Goal: Obtain resource: Obtain resource

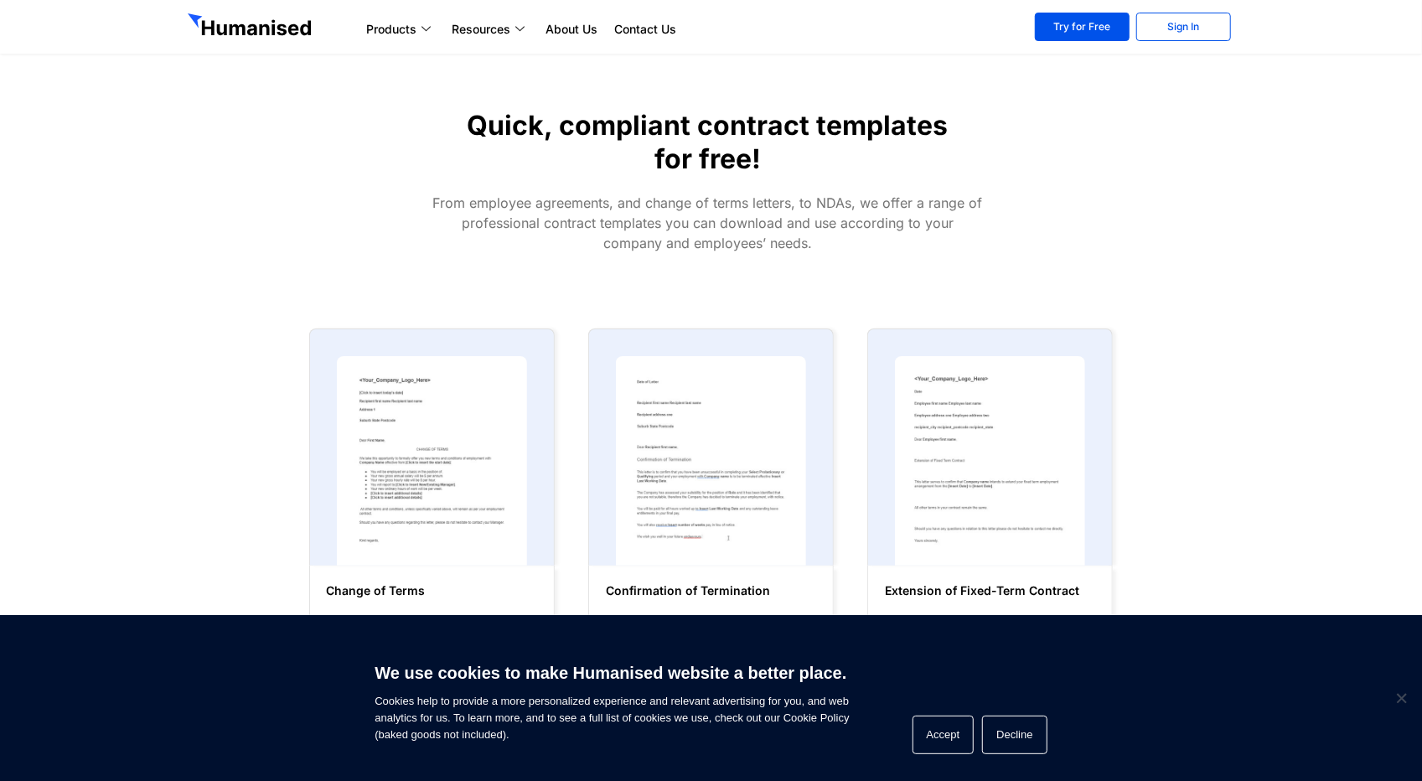
click at [1086, 230] on div at bounding box center [1129, 181] width 213 height 161
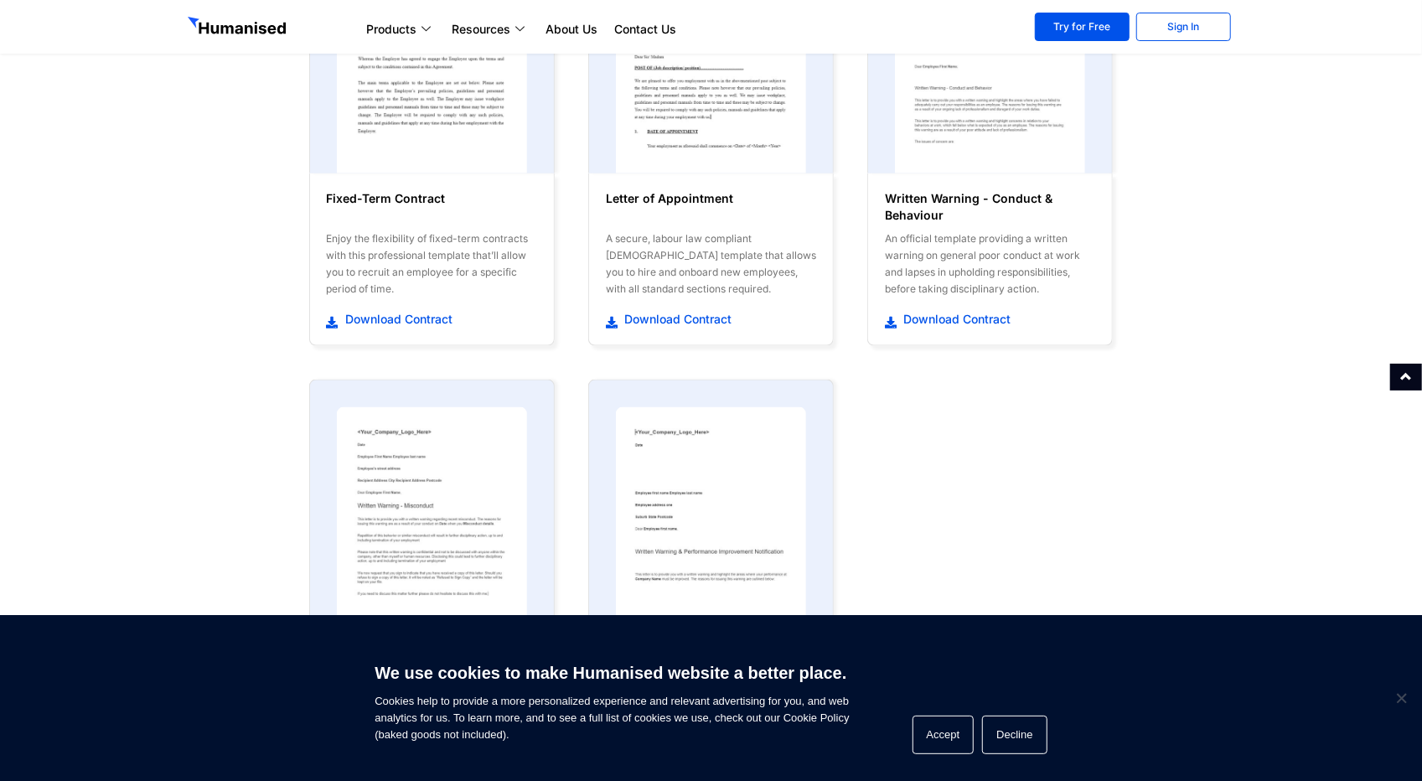
scroll to position [1303, 0]
drag, startPoint x: 955, startPoint y: 214, endPoint x: 886, endPoint y: 196, distance: 71.7
click at [886, 196] on h6 "Written Warning - Conduct & Behaviour" at bounding box center [990, 208] width 210 height 34
copy h6 "Written Warning - Conduct & Behaviour"
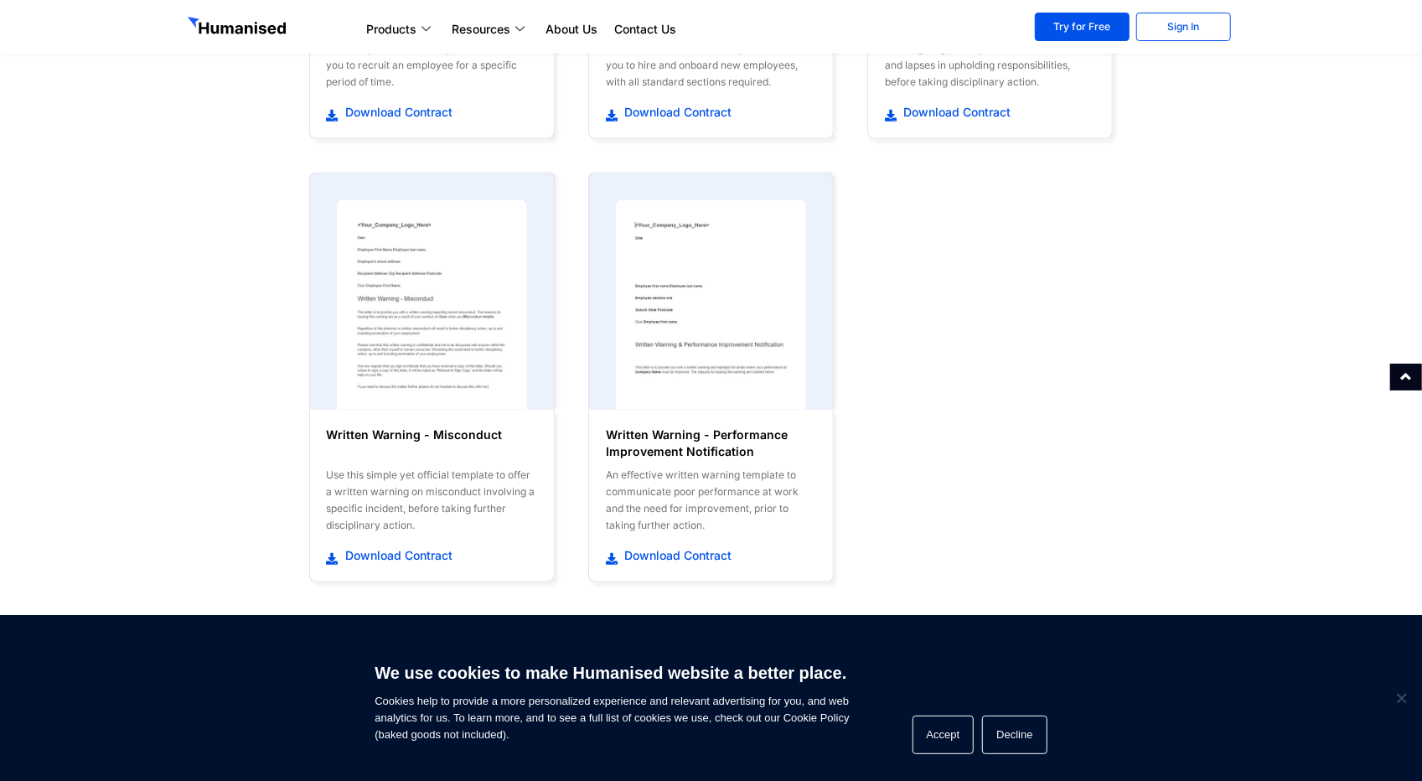
scroll to position [1512, 0]
drag, startPoint x: 748, startPoint y: 441, endPoint x: 603, endPoint y: 423, distance: 146.0
click at [603, 423] on div "Written Warning - Performance Improvement Notification An effective written war…" at bounding box center [710, 494] width 227 height 155
copy h6 "Written Warning - Performance Improvement Notification"
drag, startPoint x: 511, startPoint y: 421, endPoint x: 323, endPoint y: 431, distance: 187.9
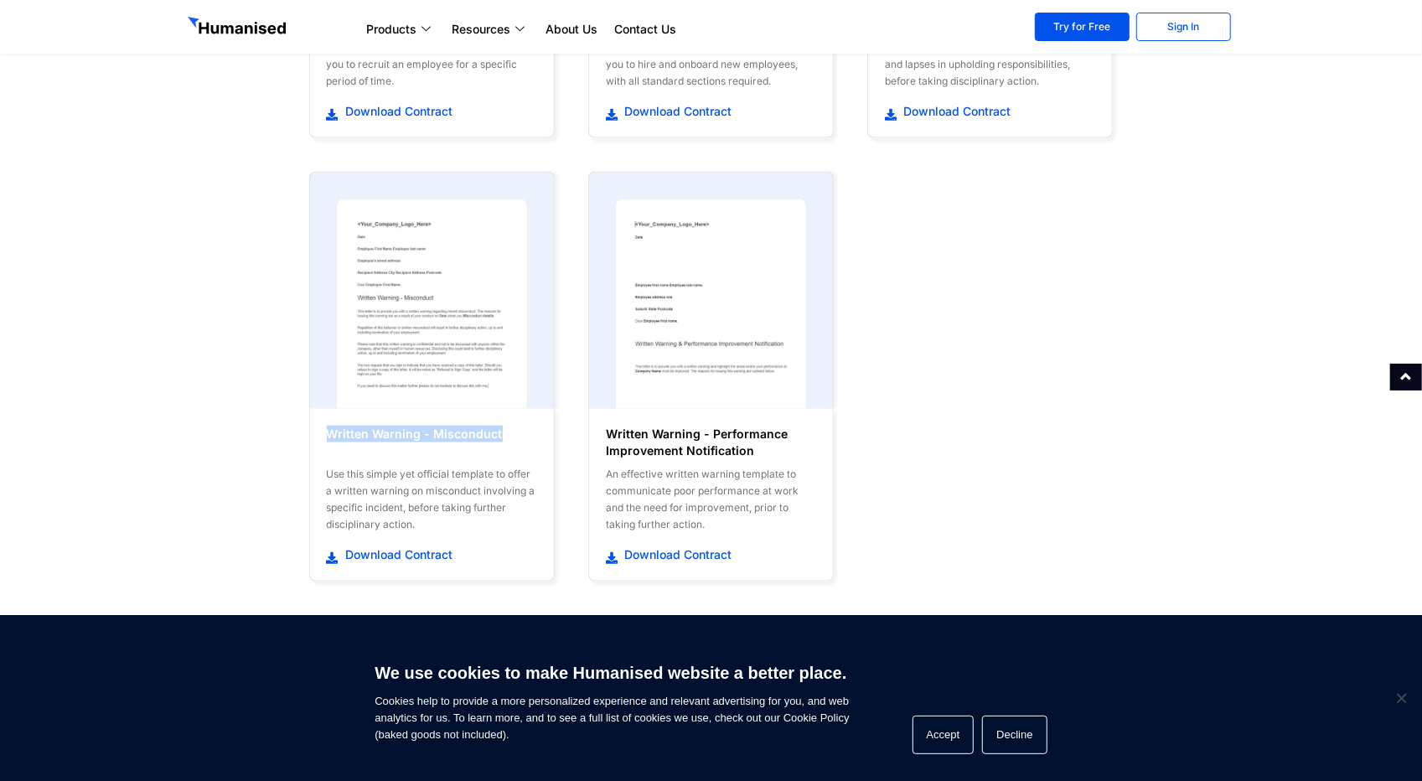
click at [323, 431] on div "Written Warning - Misconduct Use this simple yet official template to offer a w…" at bounding box center [431, 494] width 227 height 155
copy h6 "Written Warning - Misconduct"
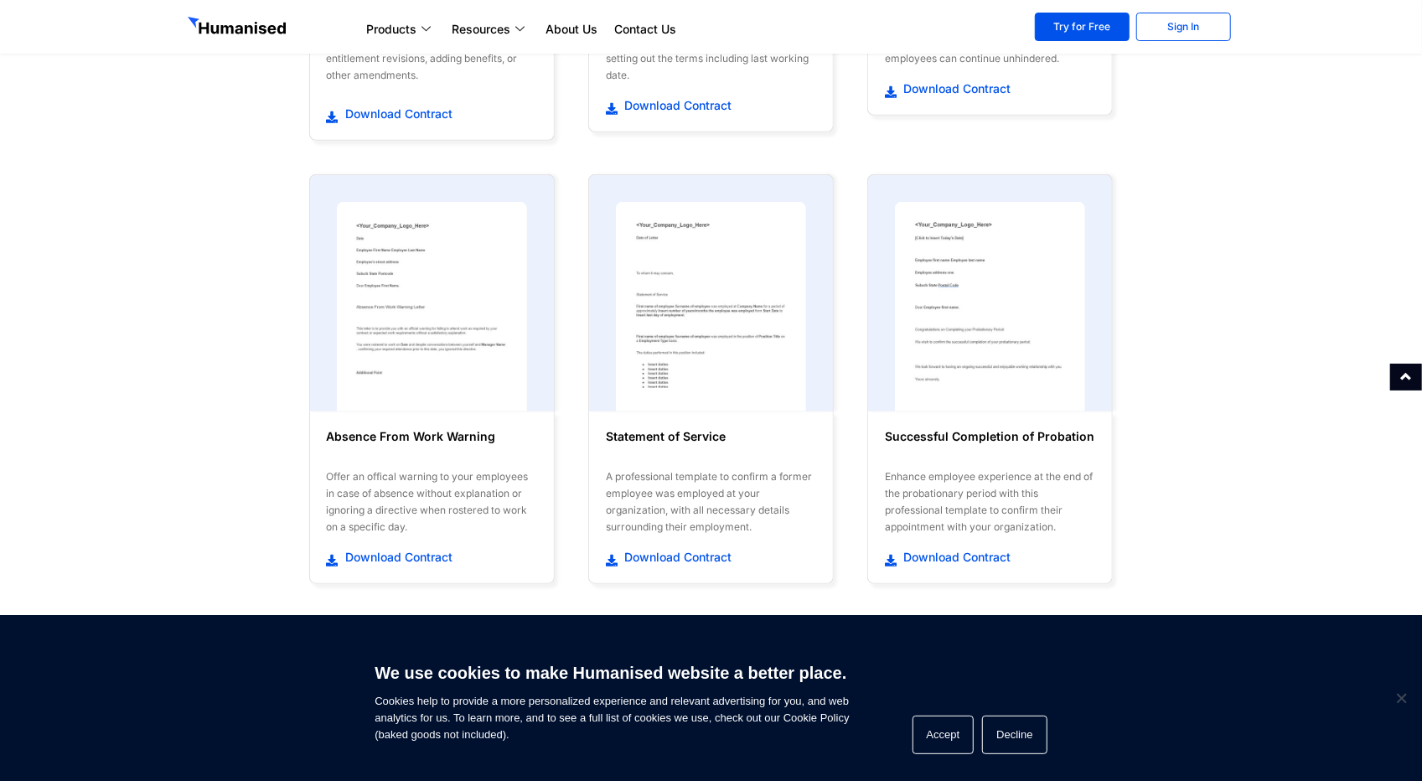
scroll to position [622, 0]
drag, startPoint x: 497, startPoint y: 432, endPoint x: 302, endPoint y: 428, distance: 194.4
click at [302, 428] on div "Absence From Work Warning Offer an offical warning to your employees in case of…" at bounding box center [431, 379] width 279 height 443
copy h6 "Absence From Work Warning"
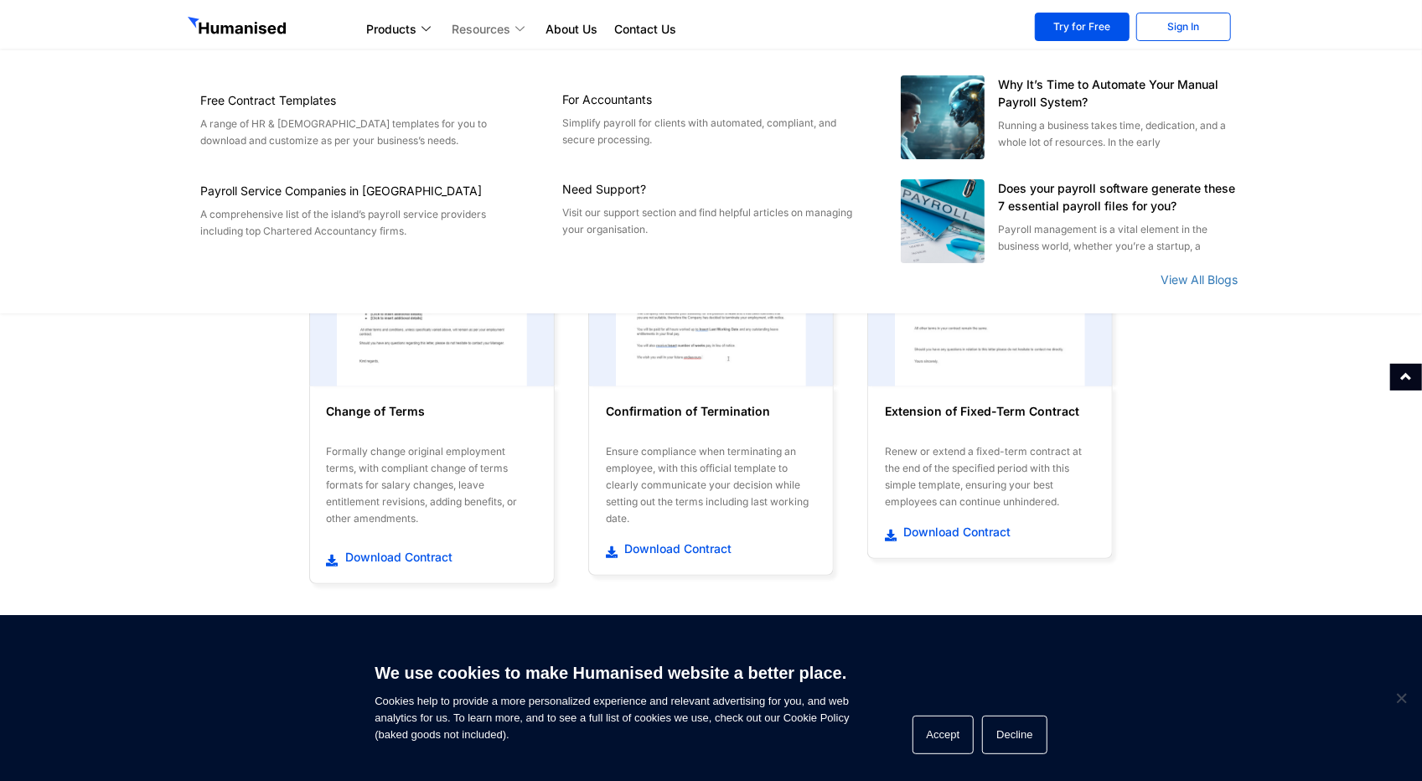
scroll to position [182, 0]
